Goal: Task Accomplishment & Management: Manage account settings

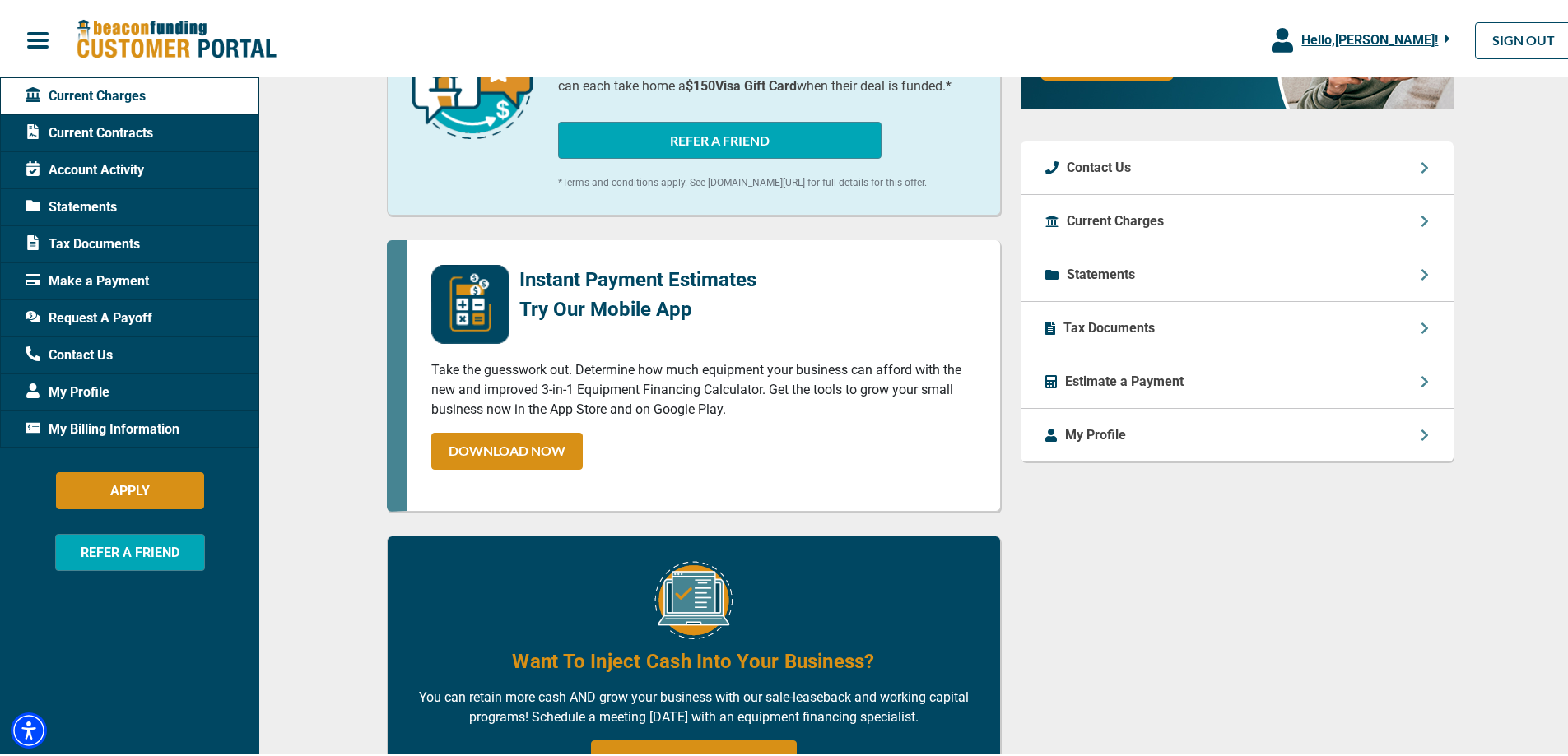
scroll to position [659, 0]
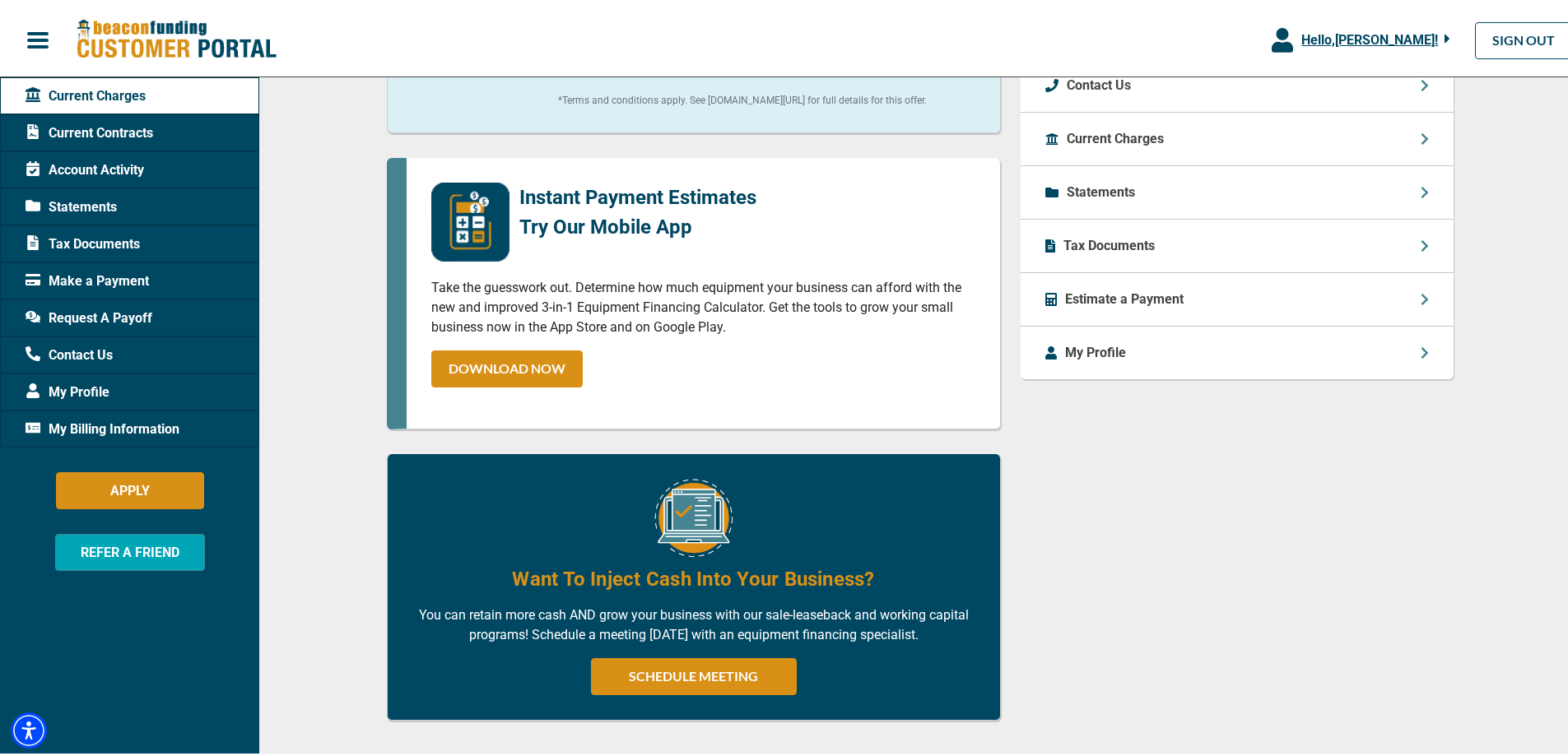
click at [1115, 236] on p "Tax Documents" at bounding box center [1109, 243] width 91 height 20
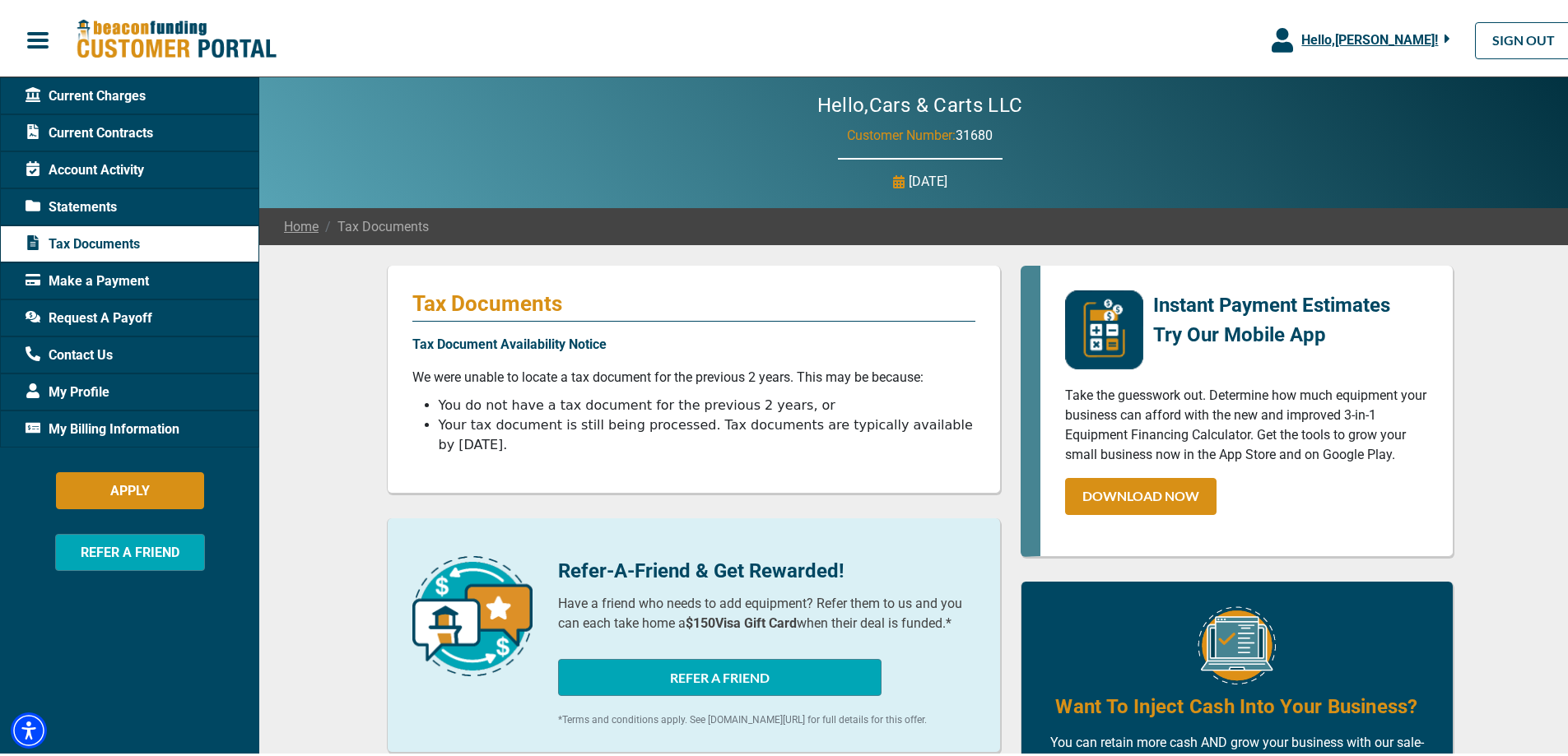
click at [123, 126] on span "Current Contracts" at bounding box center [89, 130] width 128 height 20
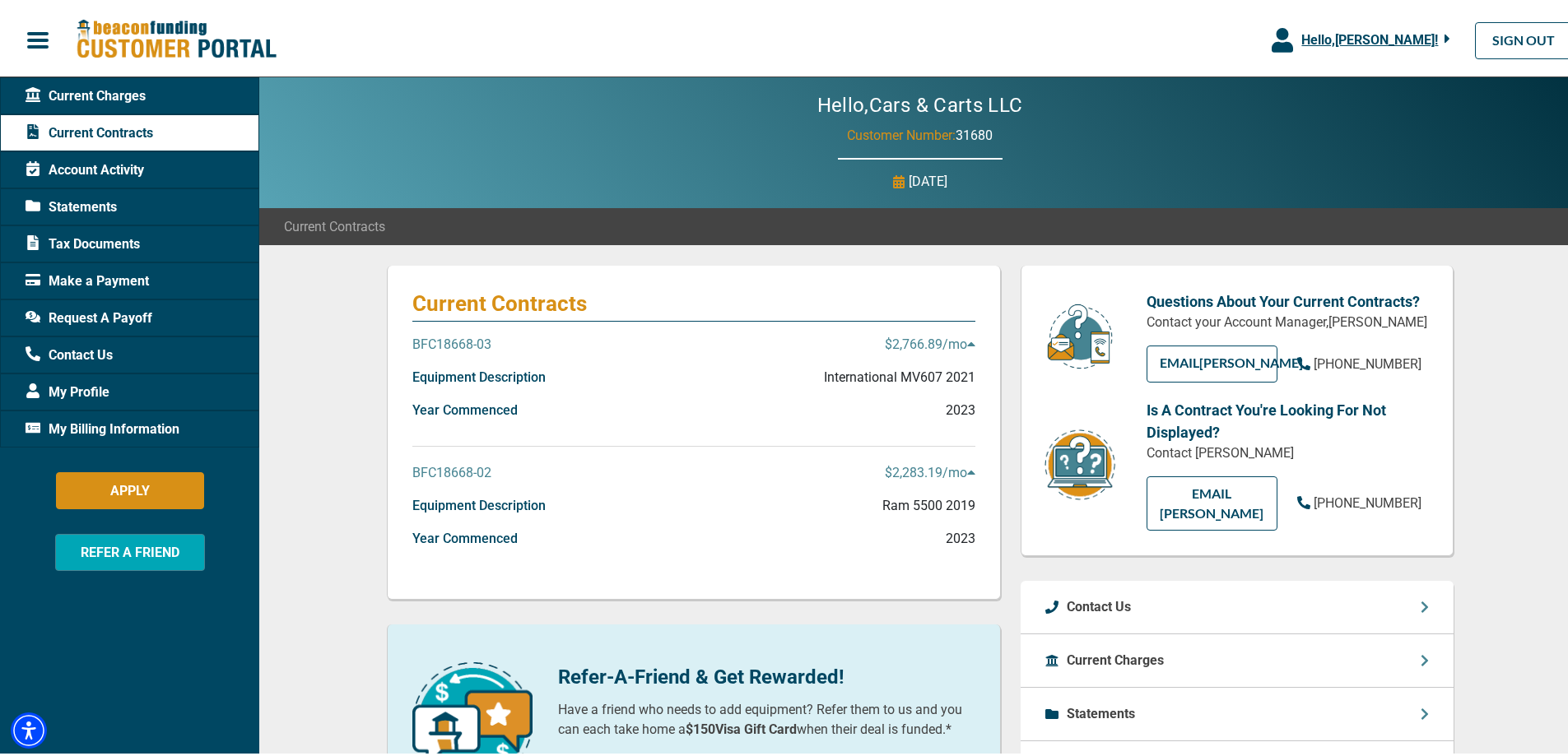
click at [432, 339] on p "BFC18668-03" at bounding box center [452, 342] width 79 height 20
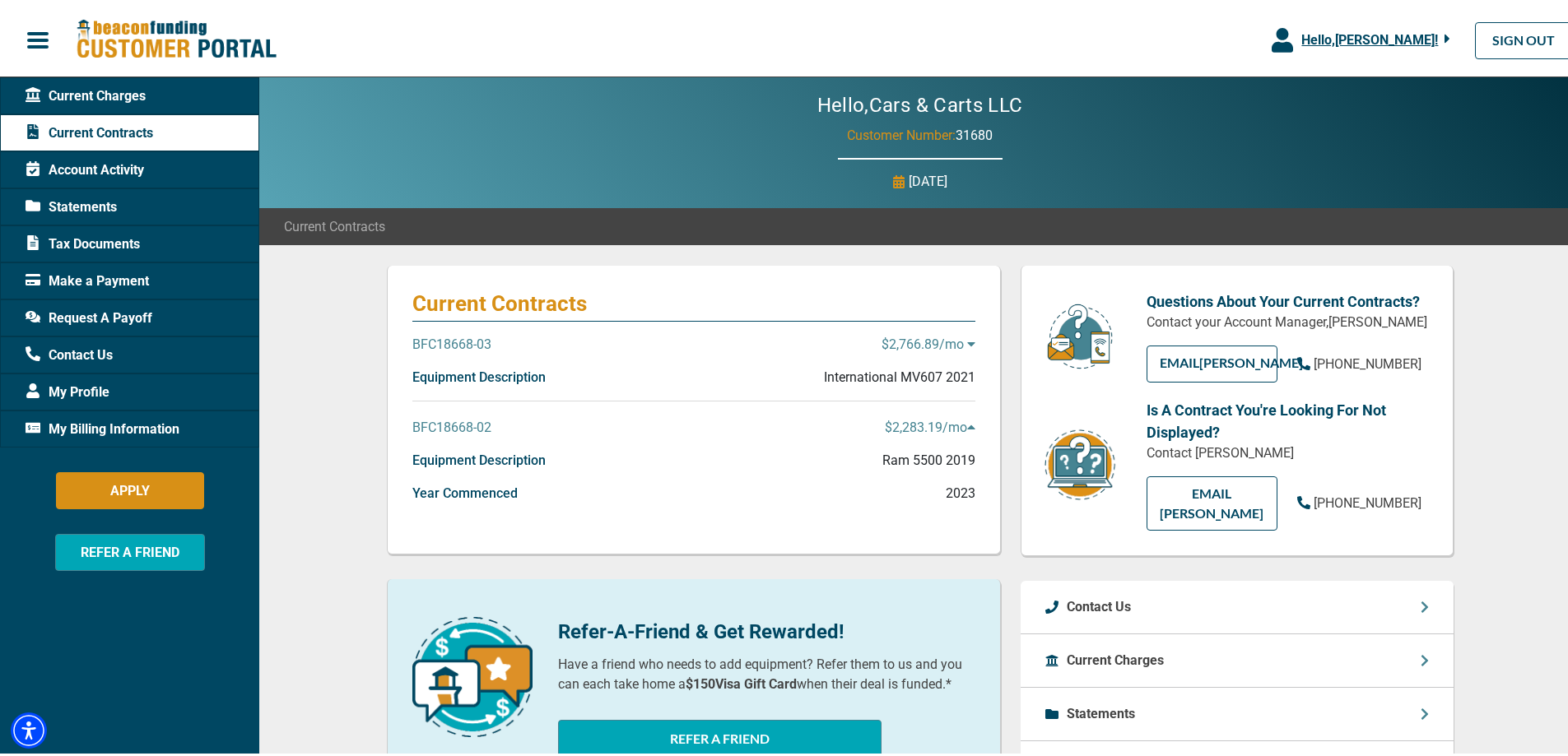
click at [440, 338] on p "BFC18668-03" at bounding box center [452, 342] width 79 height 20
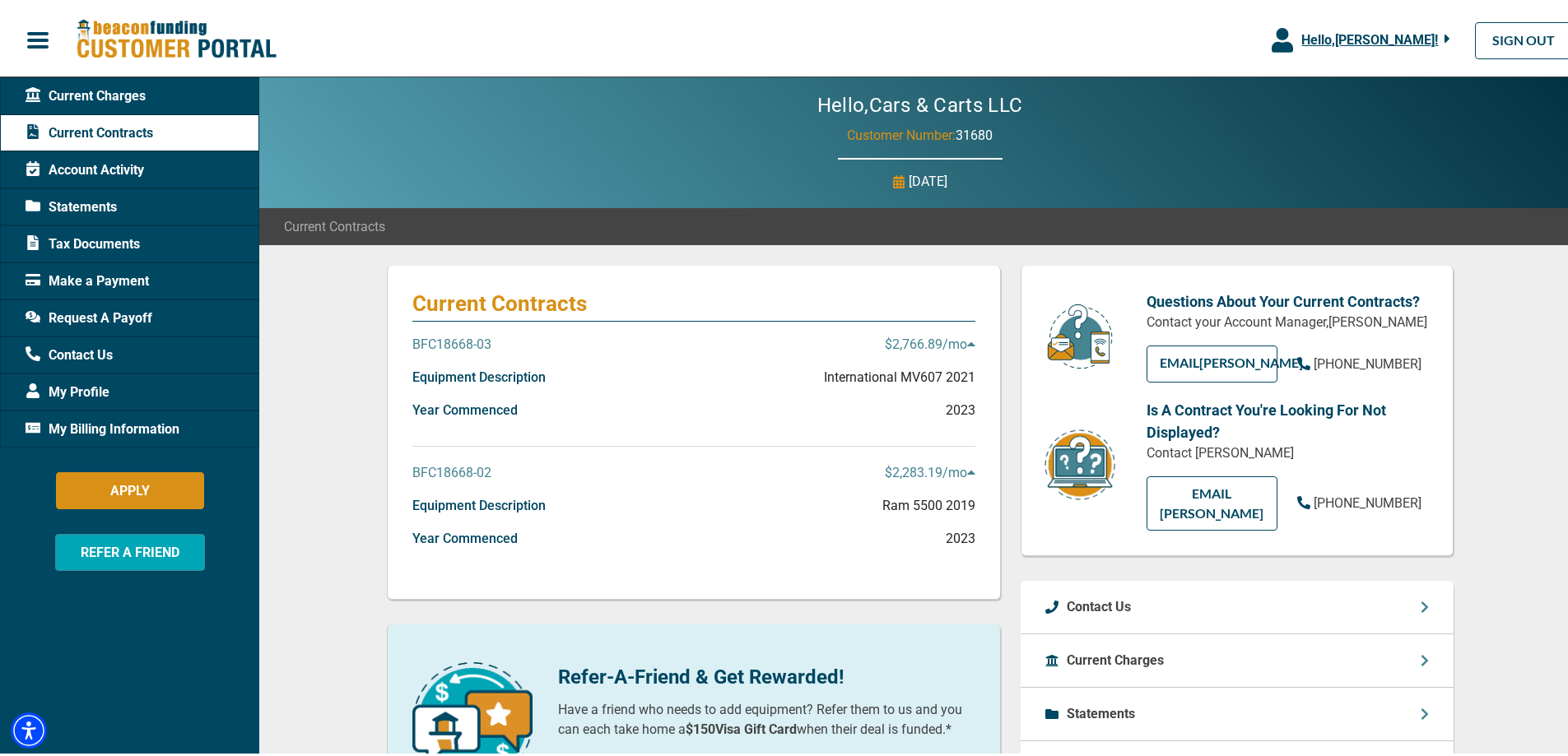
click at [86, 160] on span "Account Activity" at bounding box center [85, 167] width 119 height 20
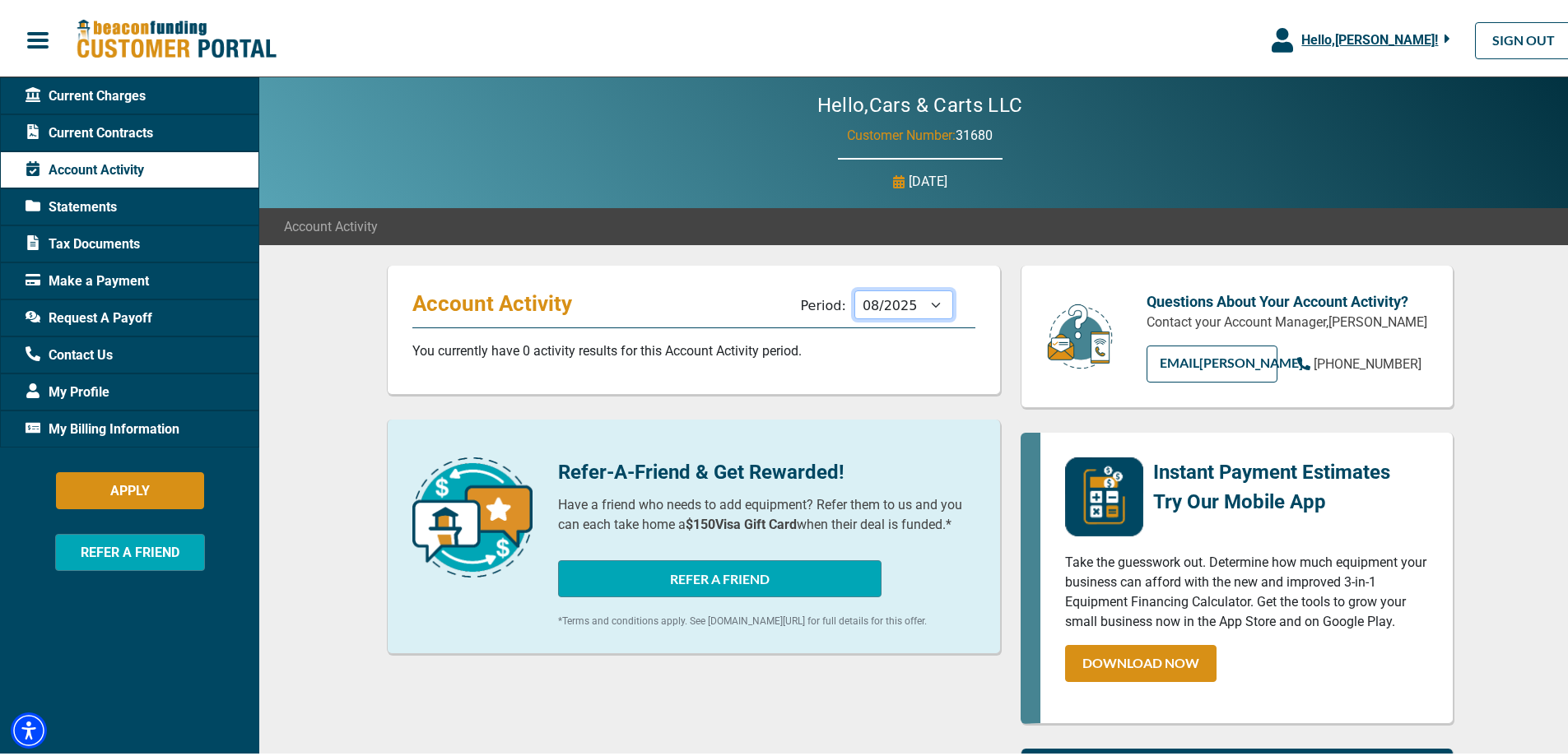
click at [920, 304] on select "09/2025 08/2025 07/2025 06/2025 05/2025 04/2025 03/2025 02/2025 01/2025 12/2024…" at bounding box center [904, 301] width 99 height 29
click at [854, 287] on select "09/2025 08/2025 07/2025 06/2025 05/2025 04/2025 03/2025 02/2025 01/2025 12/2024…" at bounding box center [904, 301] width 99 height 29
click at [927, 300] on select "09/2025 08/2025 07/2025 06/2025 05/2025 04/2025 03/2025 02/2025 01/2025 12/2024…" at bounding box center [904, 301] width 99 height 29
click at [854, 287] on select "09/2025 08/2025 07/2025 06/2025 05/2025 04/2025 03/2025 02/2025 01/2025 12/2024…" at bounding box center [904, 301] width 99 height 29
click at [911, 298] on select "09/2025 08/2025 07/2025 06/2025 05/2025 04/2025 03/2025 02/2025 01/2025 12/2024…" at bounding box center [904, 301] width 99 height 29
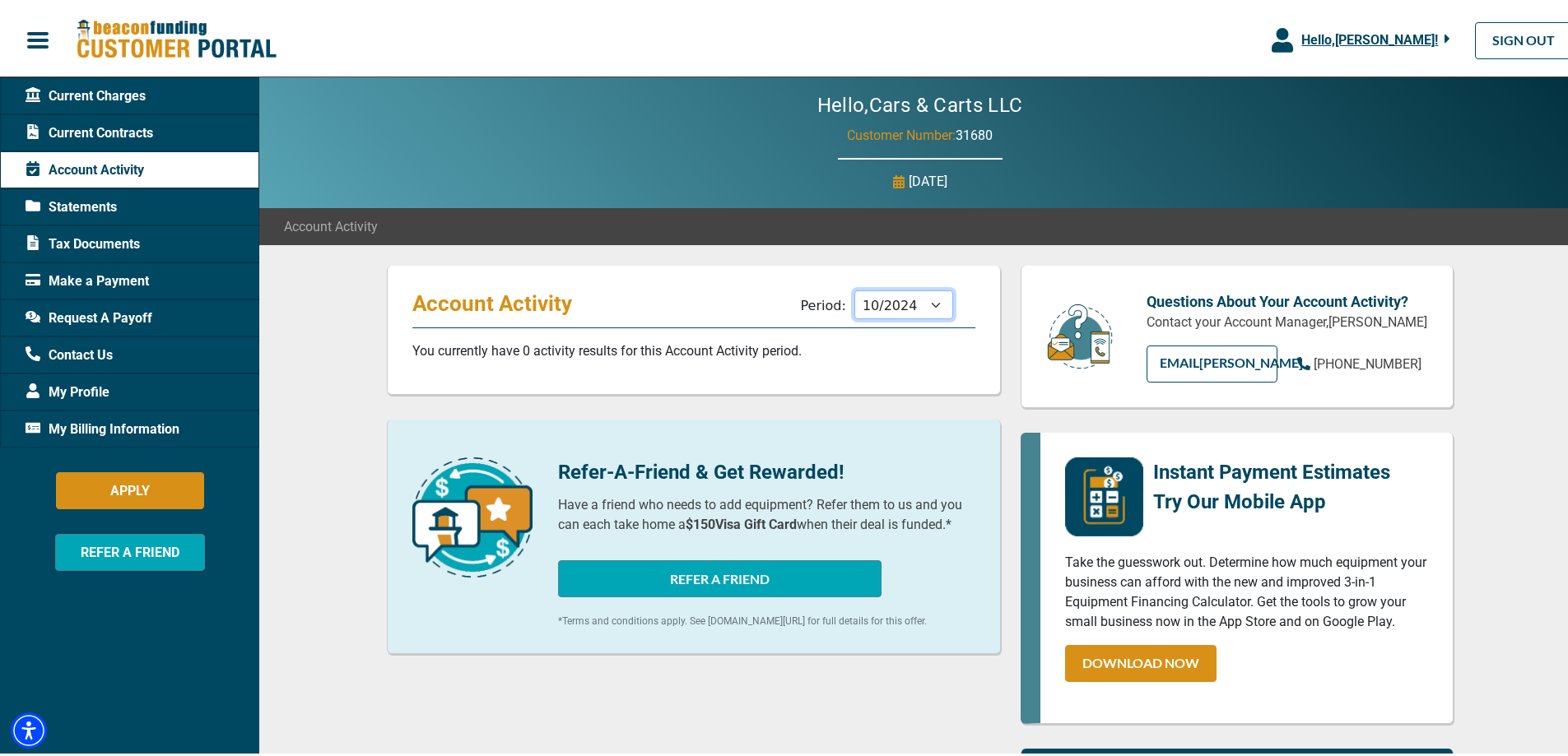
select select "02/2025"
click at [854, 287] on select "09/2025 08/2025 07/2025 06/2025 05/2025 04/2025 03/2025 02/2025 01/2025 12/2024…" at bounding box center [904, 301] width 99 height 29
click at [114, 206] on span "Statements" at bounding box center [71, 204] width 91 height 20
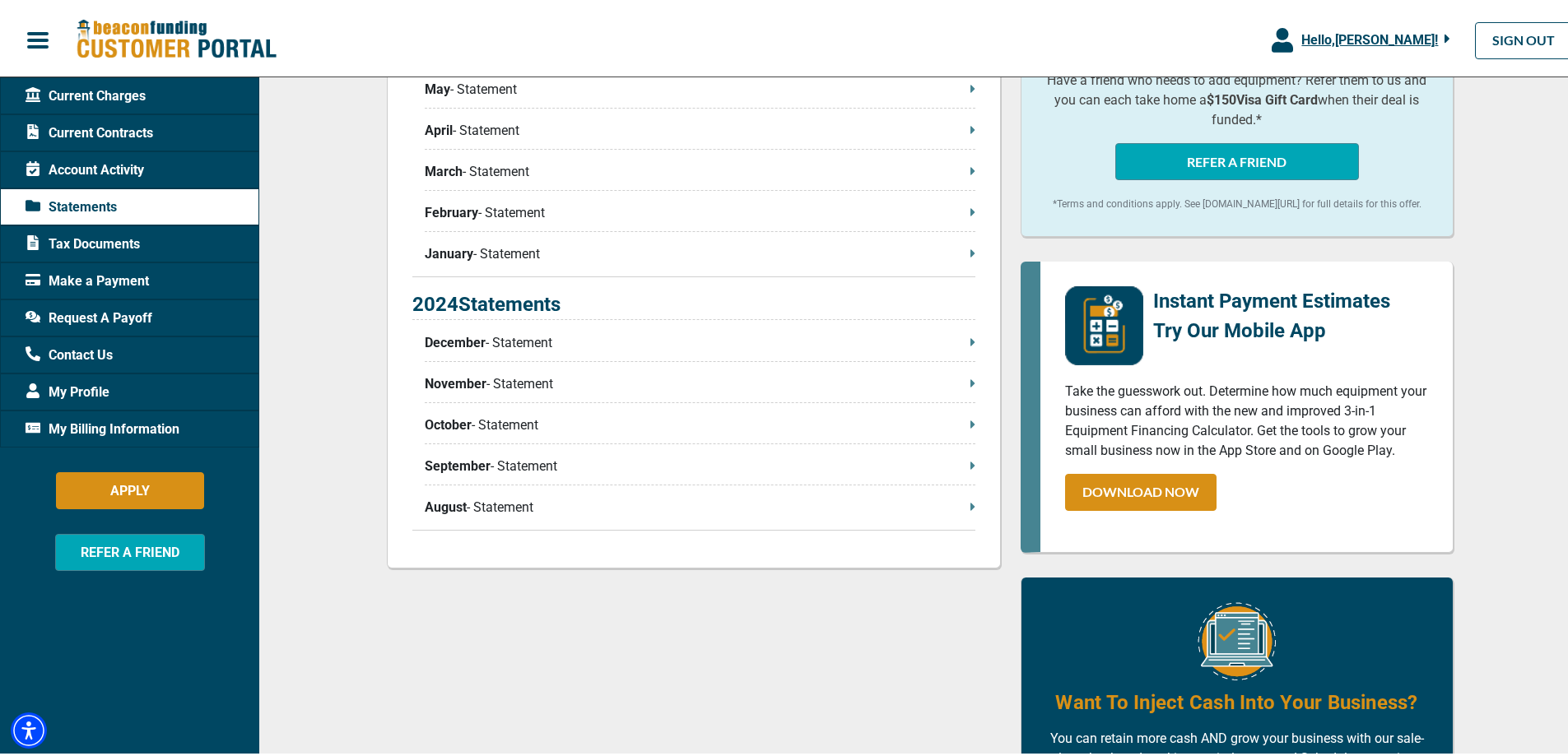
scroll to position [653, 0]
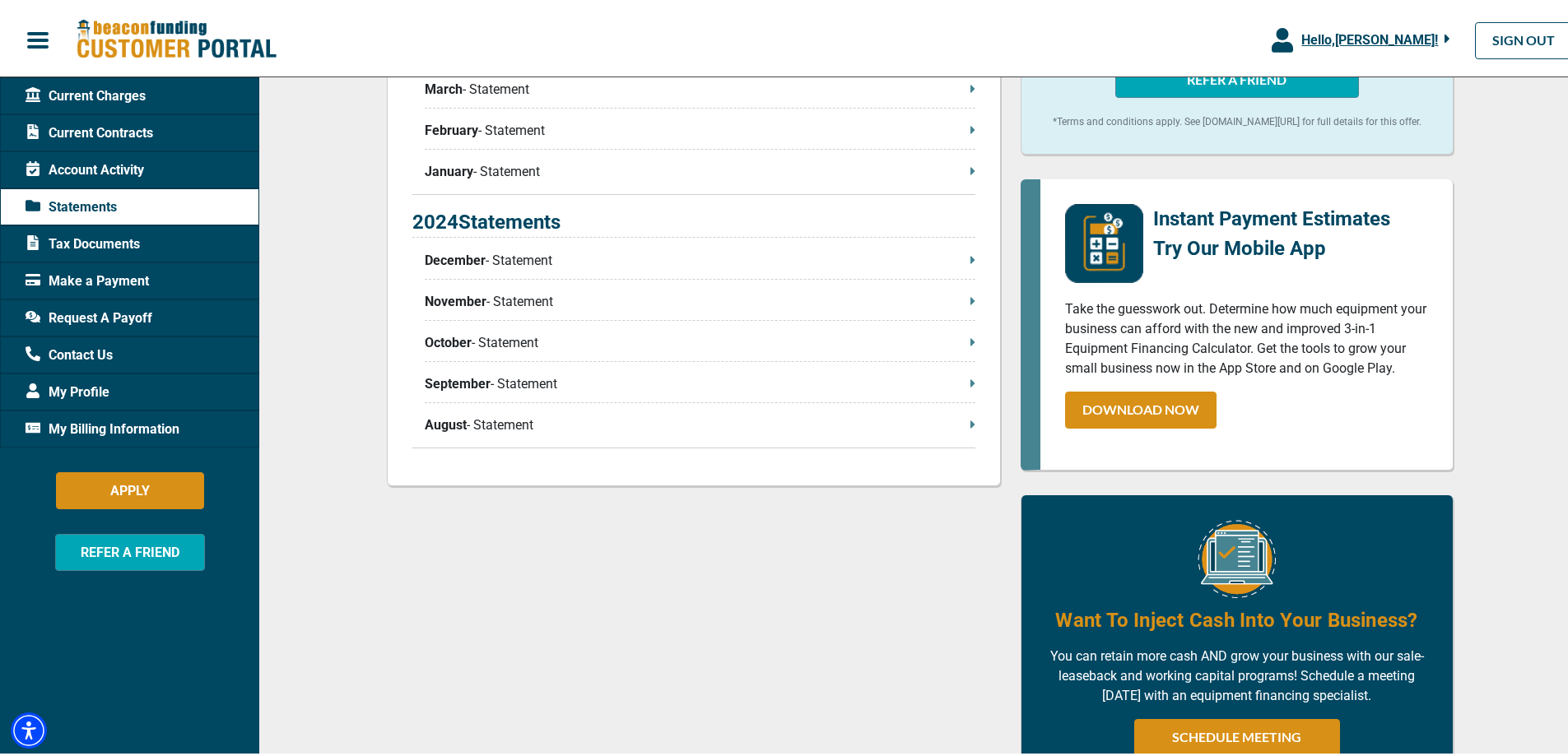
click at [581, 422] on p "August - Statement" at bounding box center [701, 422] width 551 height 20
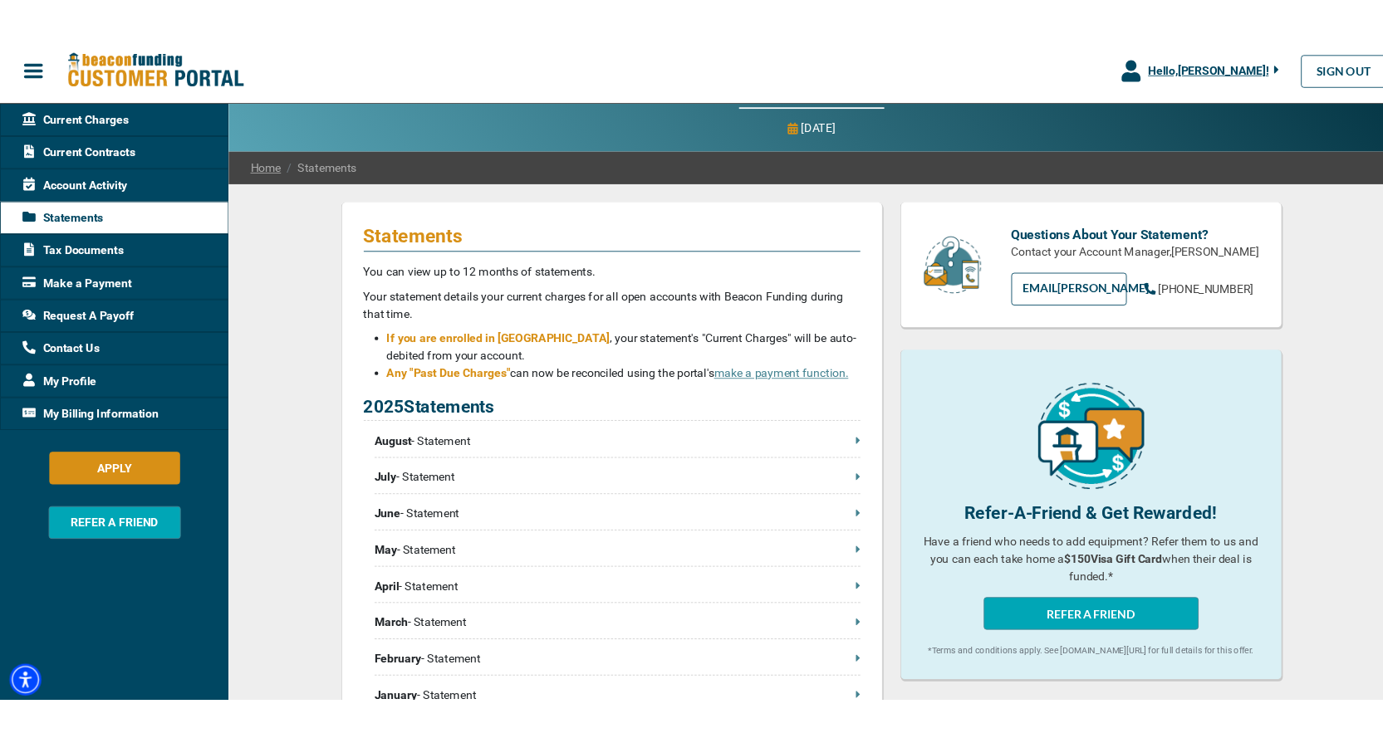
scroll to position [0, 0]
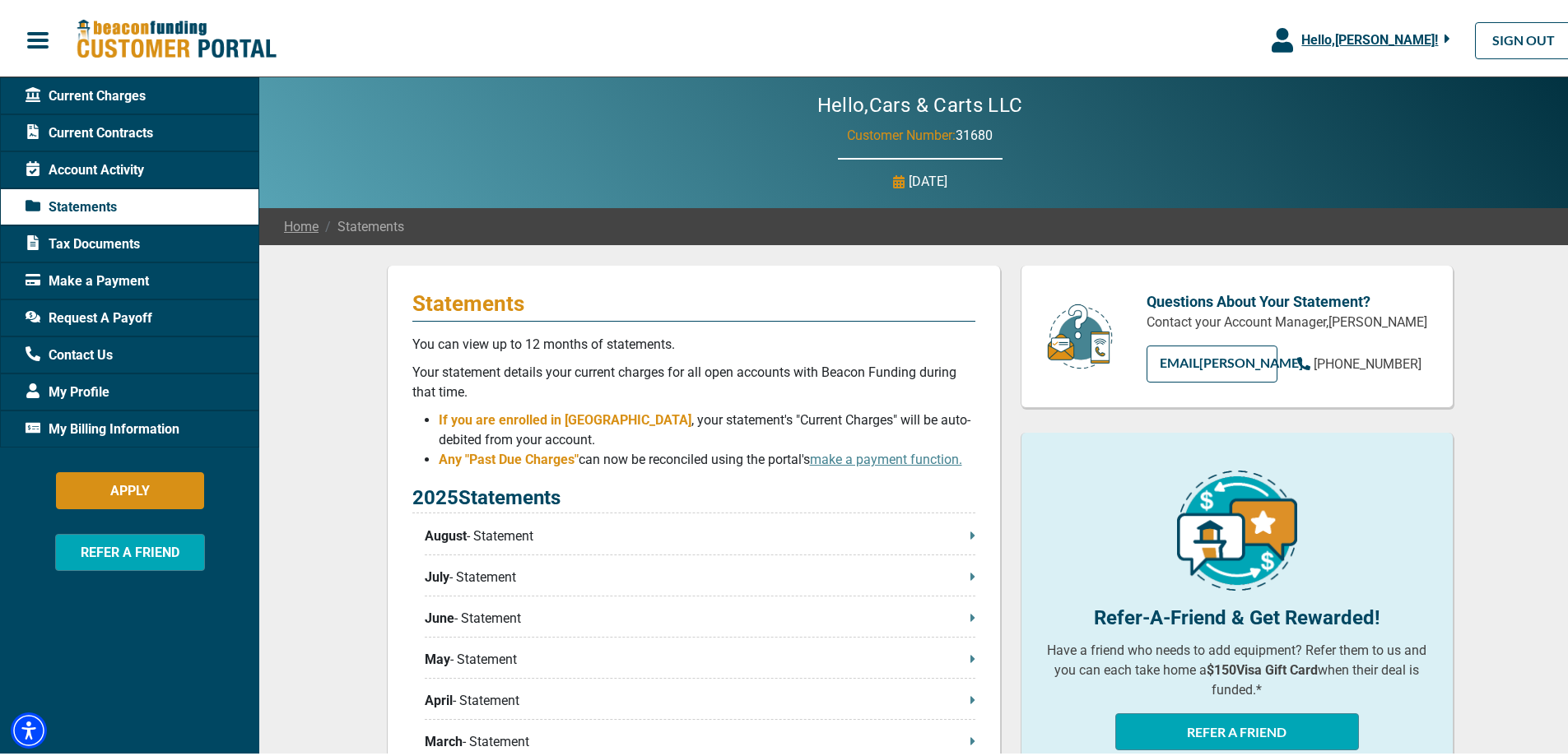
click at [131, 131] on span "Current Contracts" at bounding box center [89, 130] width 128 height 20
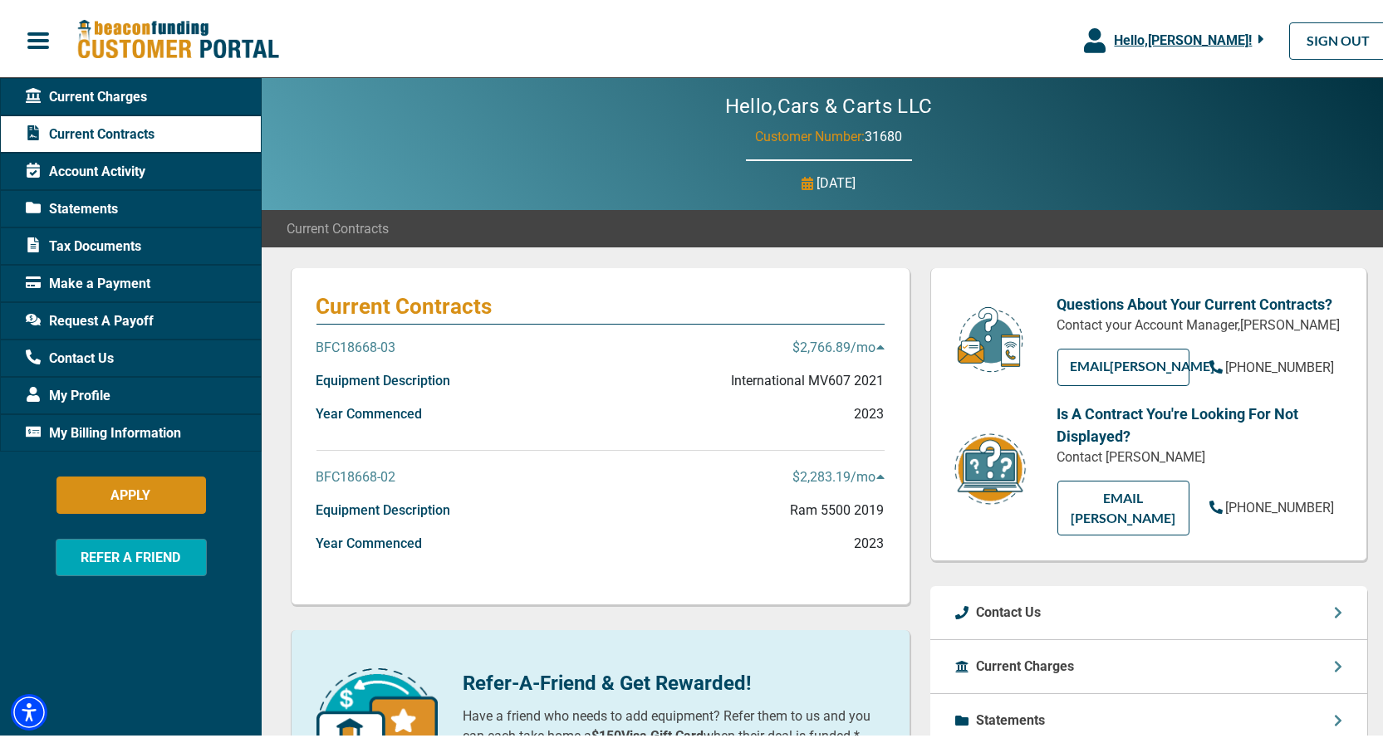
click at [328, 345] on p "BFC18668-03" at bounding box center [356, 345] width 80 height 20
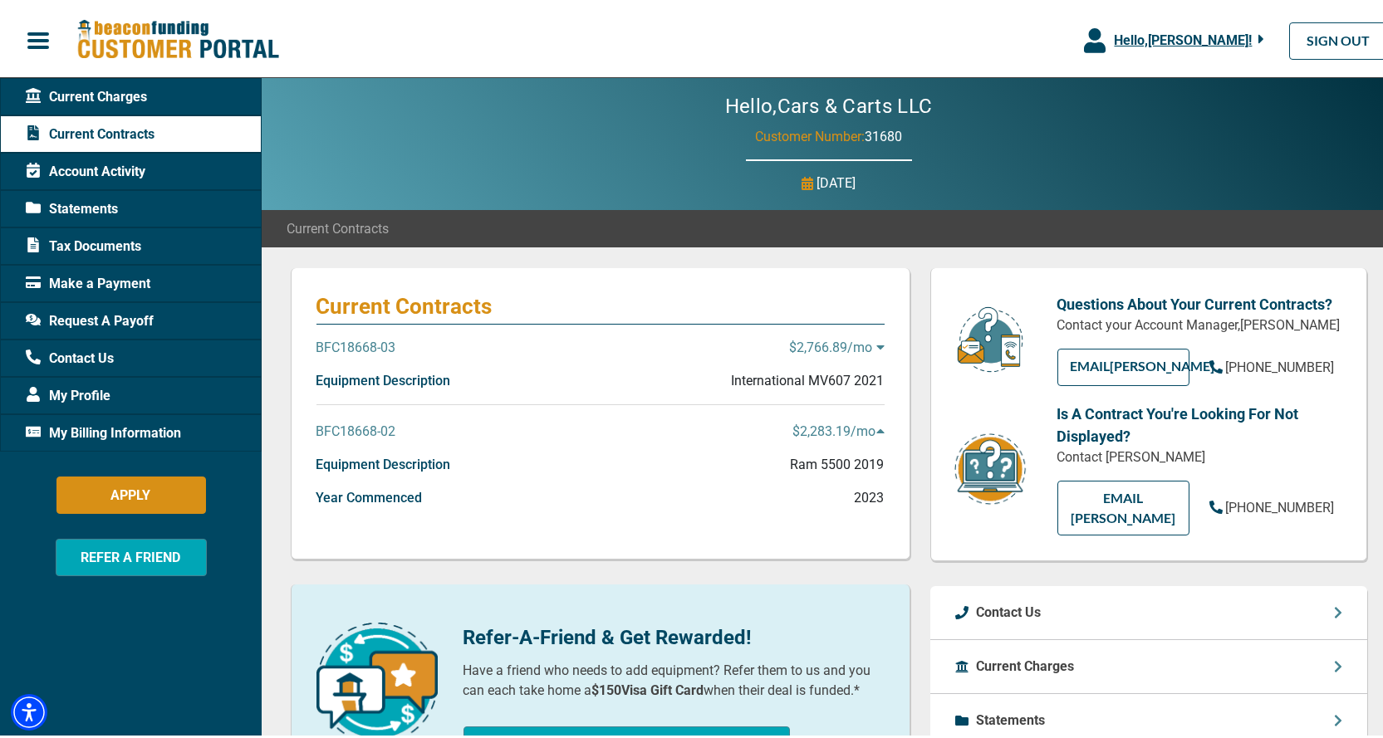
click at [328, 345] on p "BFC18668-03" at bounding box center [356, 345] width 80 height 20
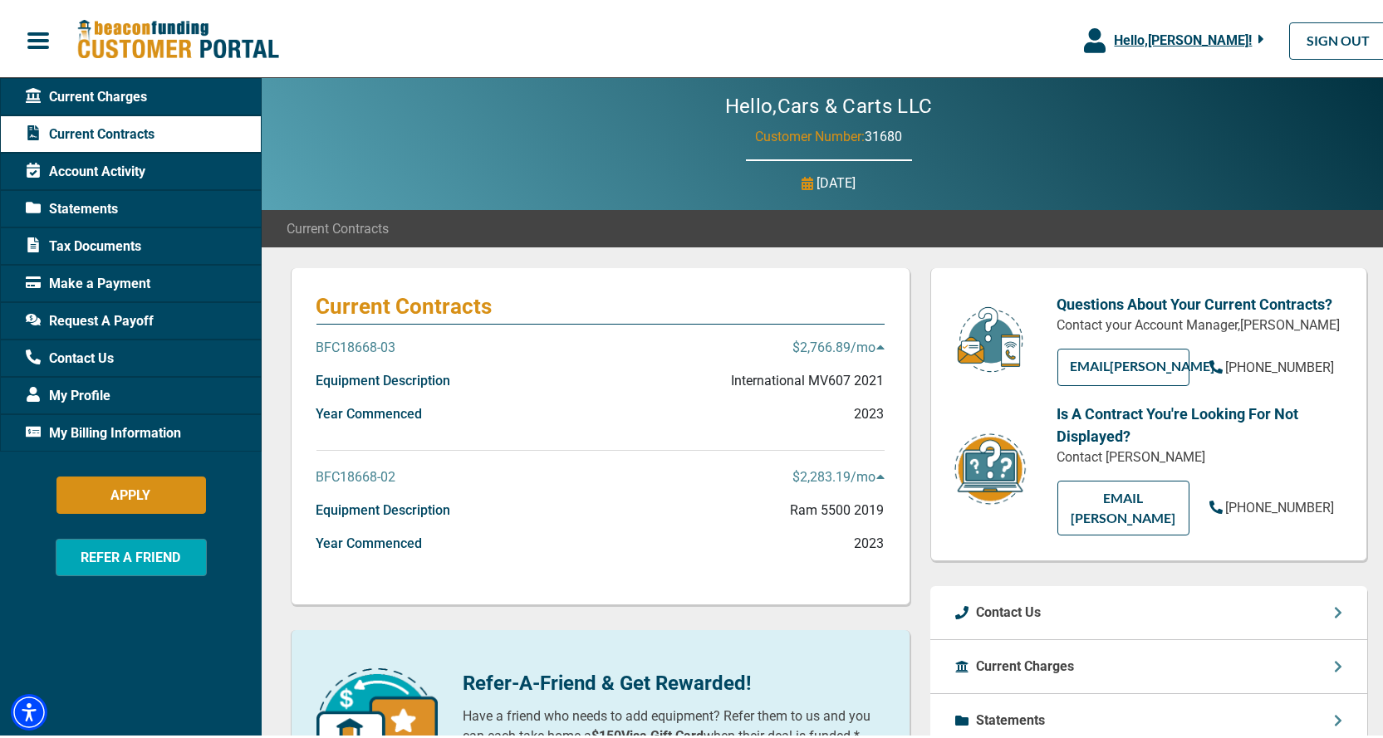
click at [800, 343] on p "$2,766.89 /mo" at bounding box center [838, 345] width 91 height 20
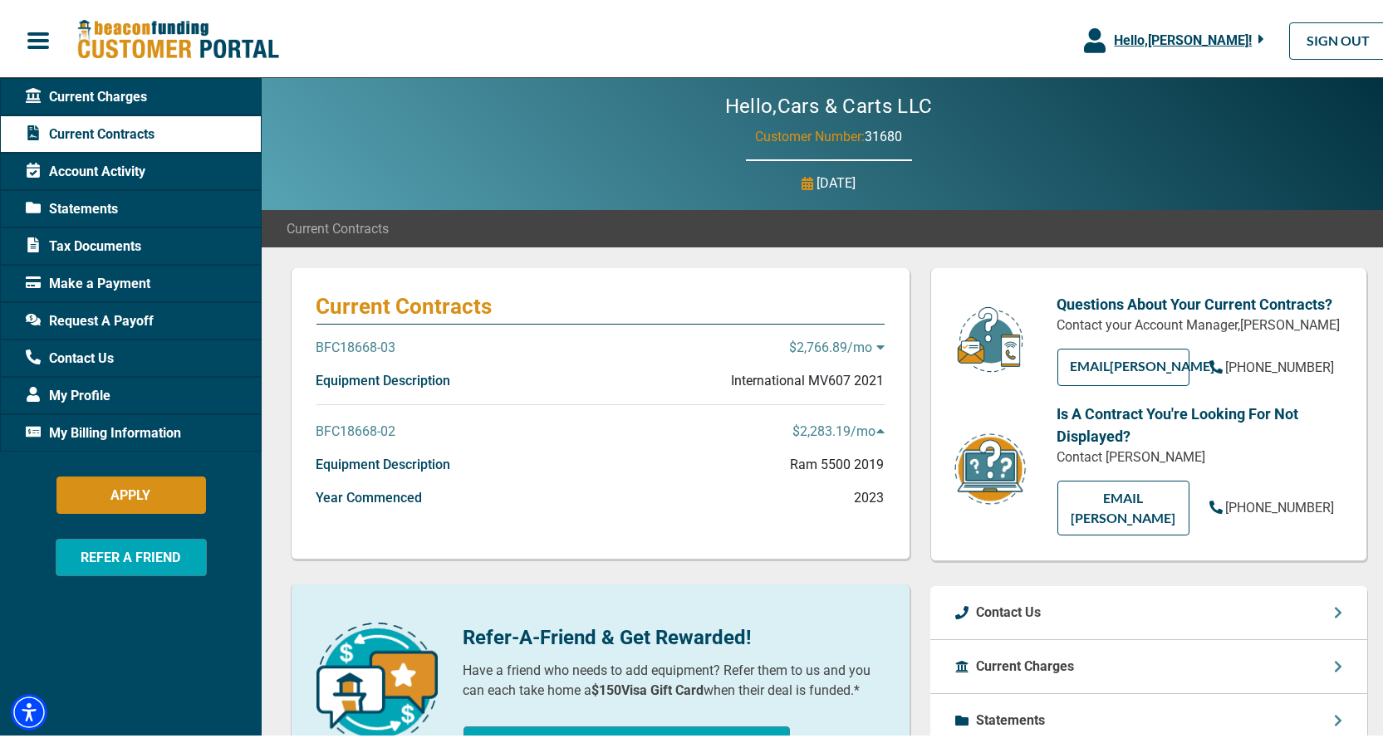
click at [800, 343] on p "$2,766.89 /mo" at bounding box center [837, 345] width 95 height 20
